Goal: Navigation & Orientation: Find specific page/section

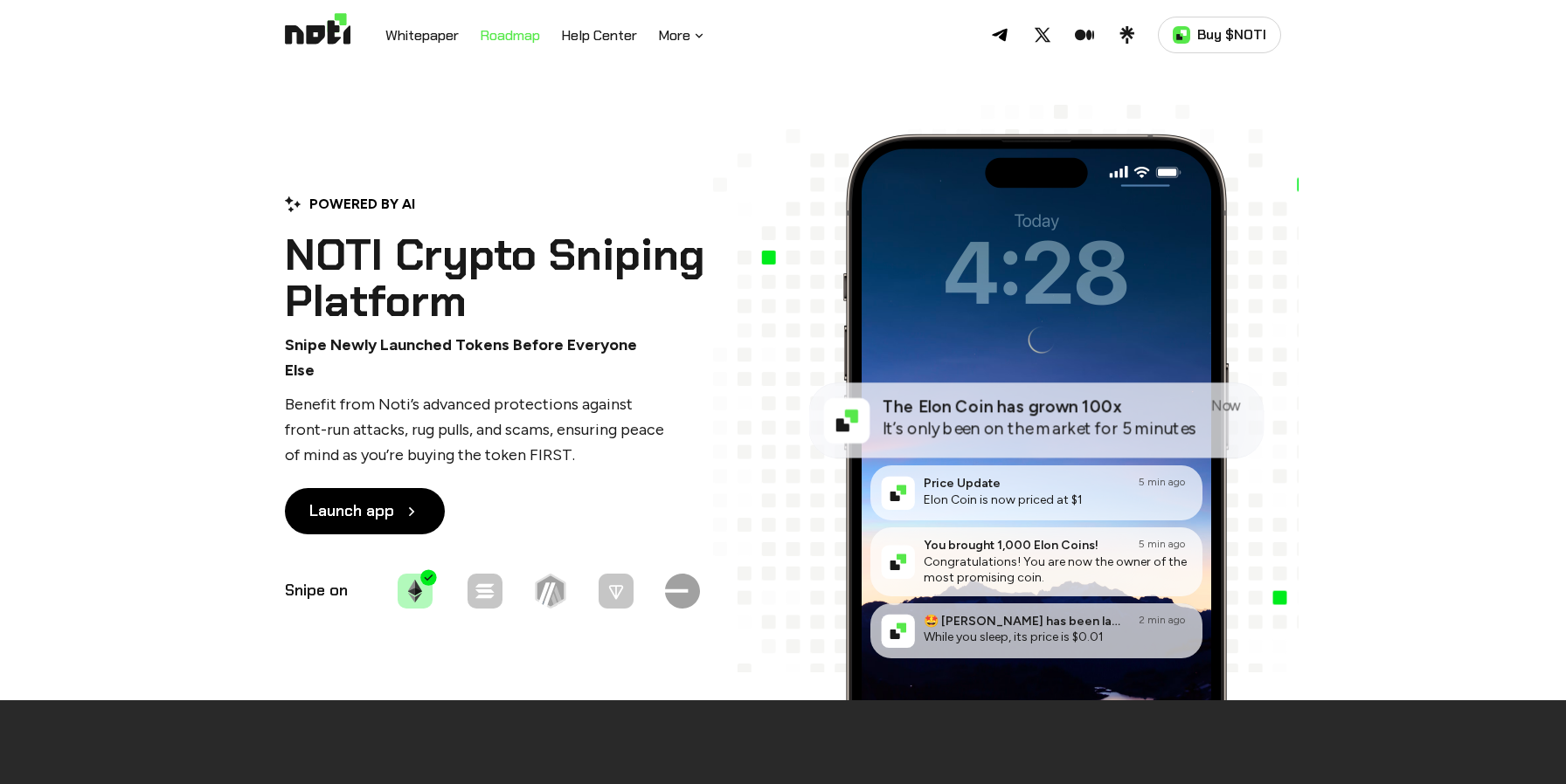
click at [530, 29] on link "Roadmap" at bounding box center [510, 37] width 60 height 23
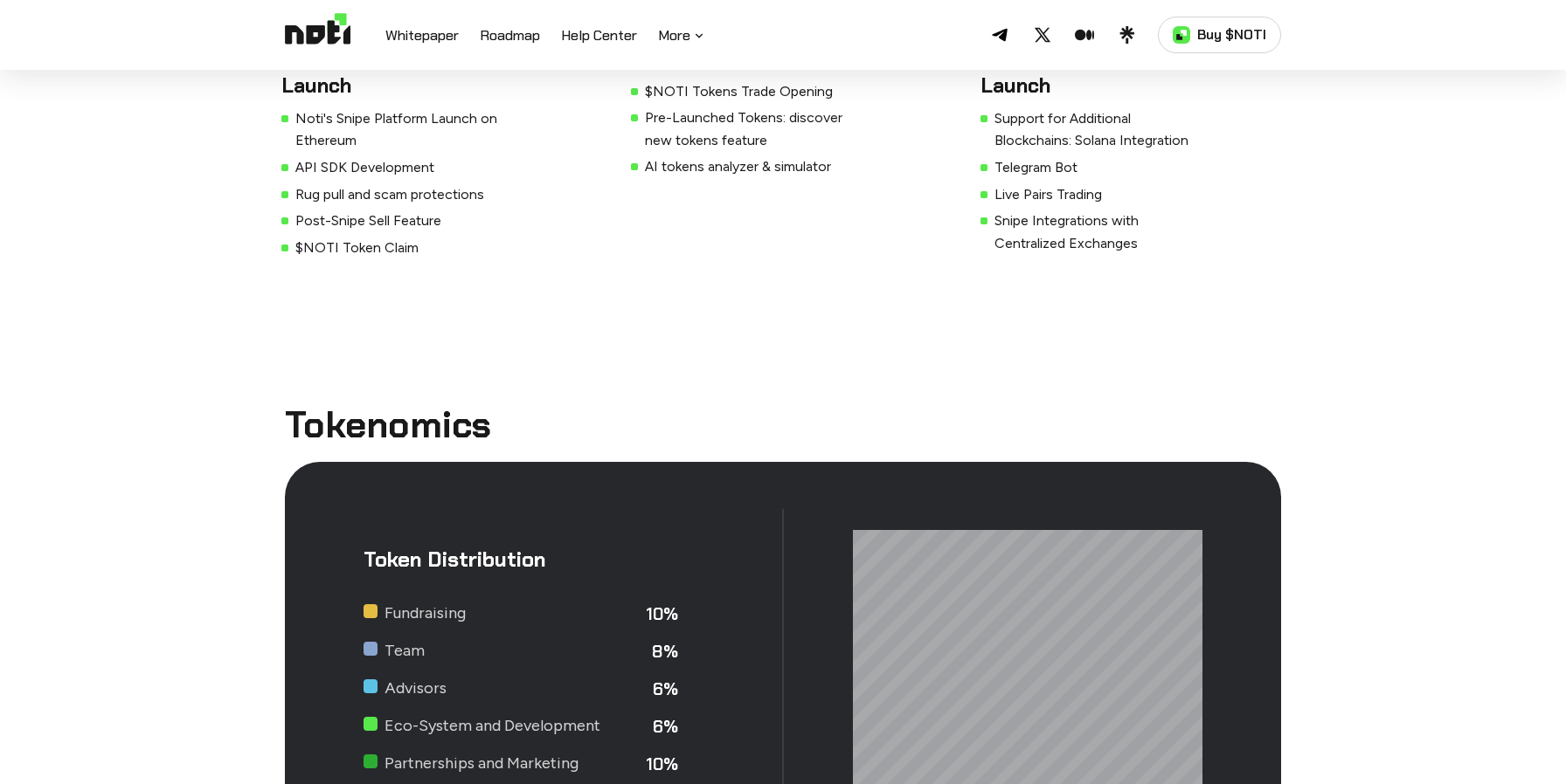
scroll to position [5206, 0]
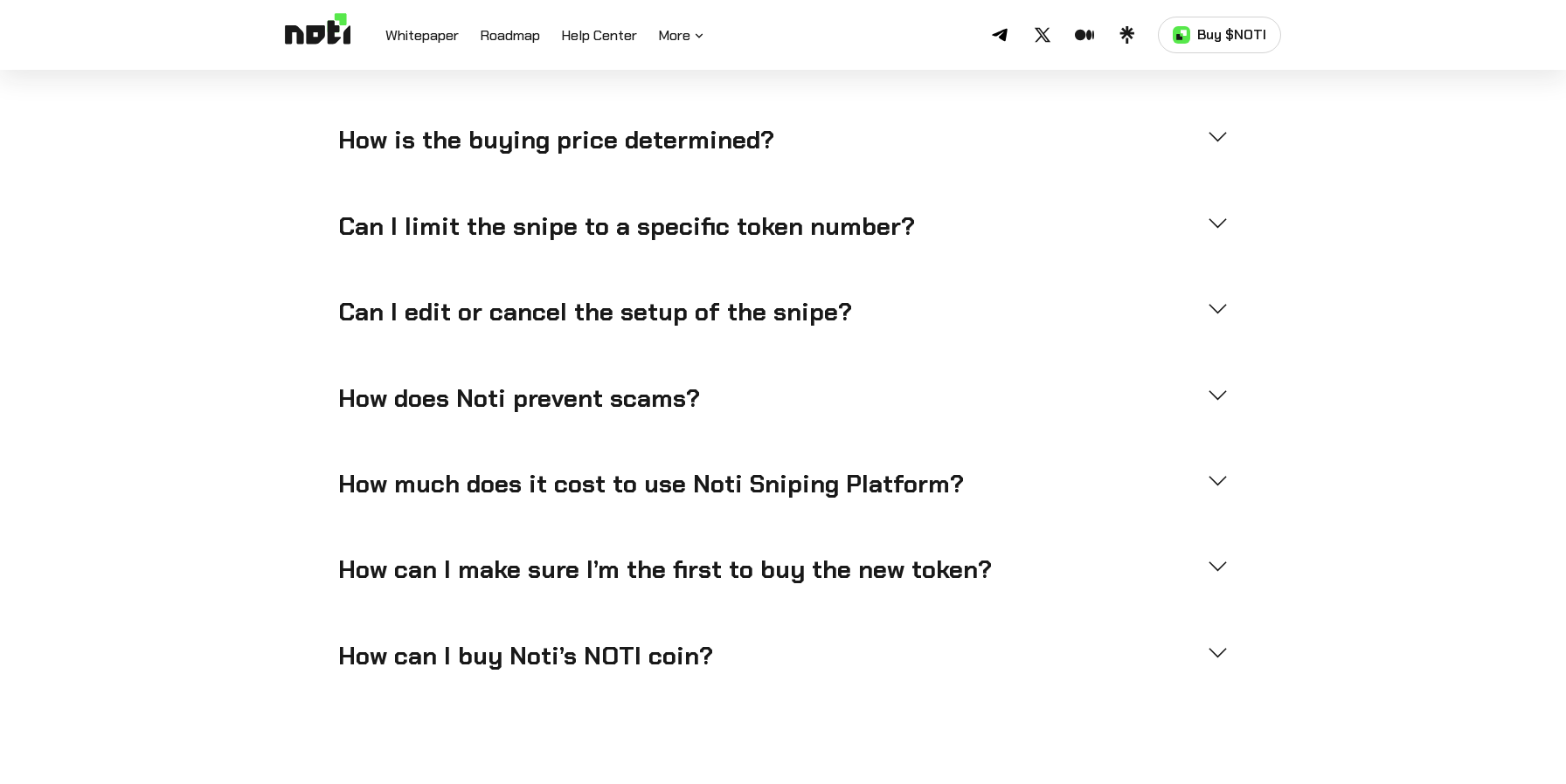
click at [327, 36] on img at bounding box center [318, 35] width 65 height 44
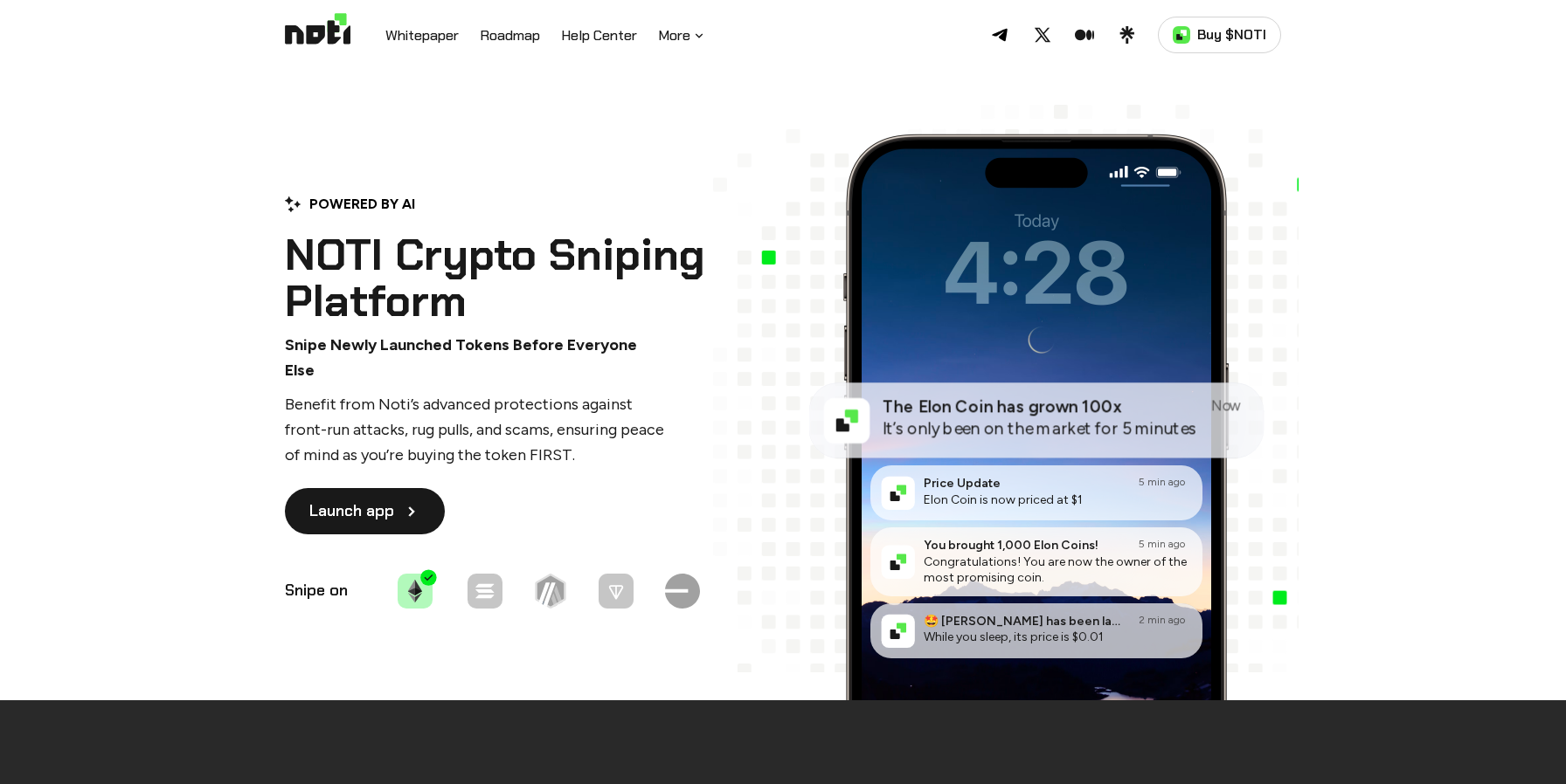
click at [375, 505] on link "Launch app" at bounding box center [365, 511] width 160 height 47
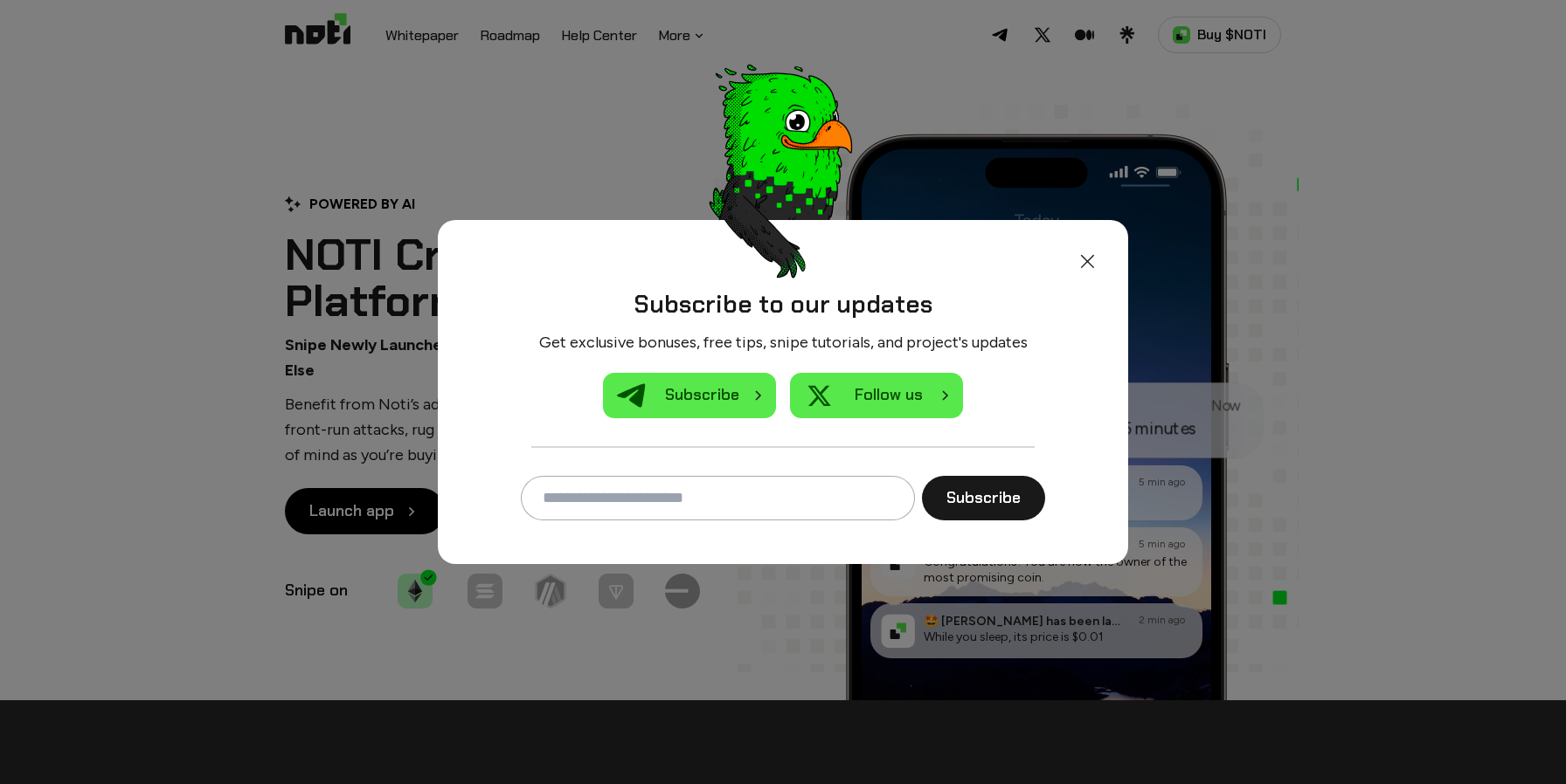
scroll to position [5880, 0]
